Goal: Check status: Check status

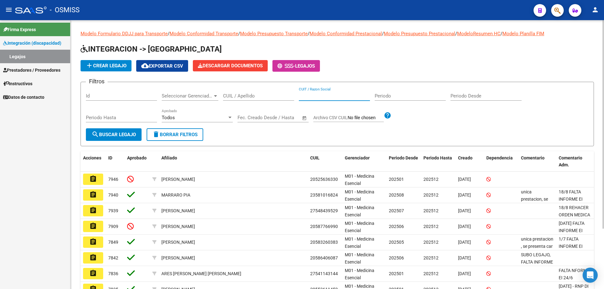
click at [315, 95] on input "CUIT / Razon Social" at bounding box center [334, 96] width 71 height 6
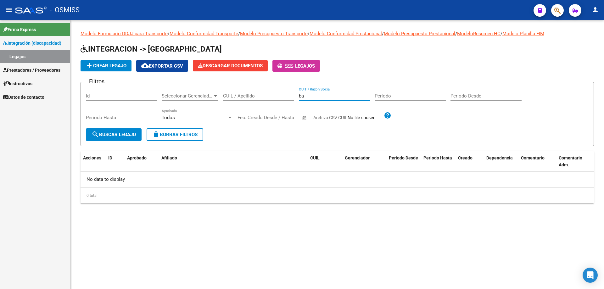
type input "b"
click at [270, 97] on input "CUIL / Apellido" at bounding box center [258, 96] width 71 height 6
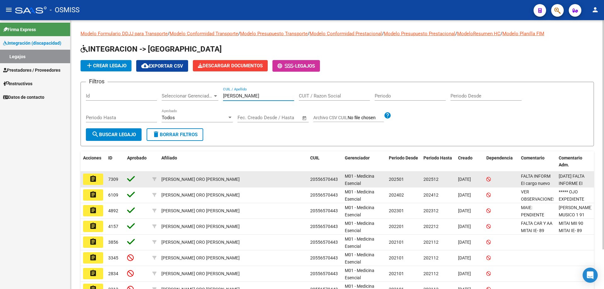
type input "[PERSON_NAME]"
click at [91, 180] on mat-icon "assignment" at bounding box center [93, 179] width 8 height 8
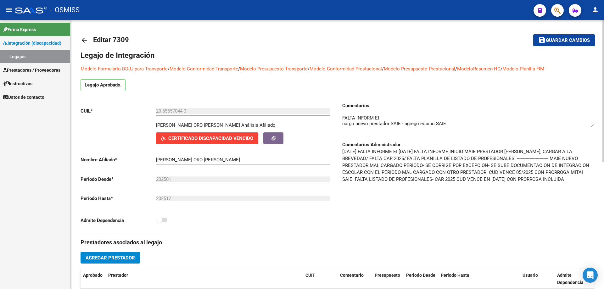
click at [590, 128] on div at bounding box center [468, 118] width 252 height 19
drag, startPoint x: 588, startPoint y: 126, endPoint x: 591, endPoint y: 133, distance: 7.8
click at [591, 133] on div at bounding box center [468, 121] width 252 height 25
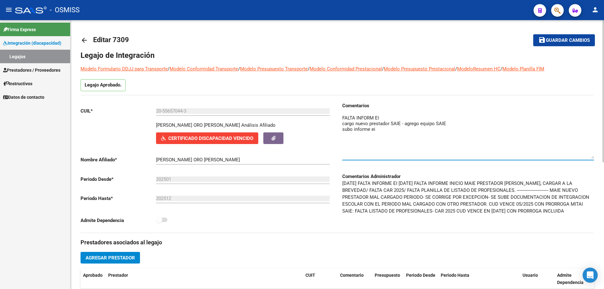
drag, startPoint x: 592, startPoint y: 126, endPoint x: 597, endPoint y: 158, distance: 32.2
click at [597, 158] on div "arrow_back Editar 7309 save Guardar cambios Legajo de Integración Modelo Formul…" at bounding box center [336, 274] width 533 height 509
